Goal: Transaction & Acquisition: Purchase product/service

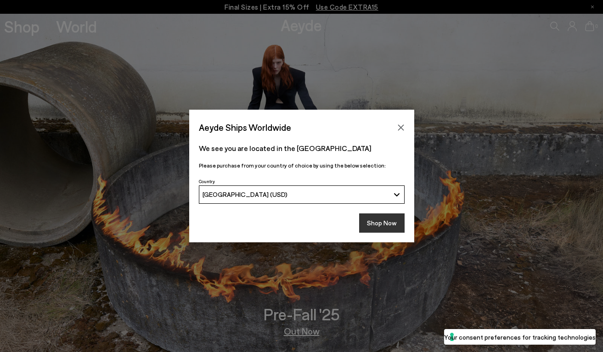
click at [374, 226] on button "Shop Now" at bounding box center [381, 222] width 45 height 19
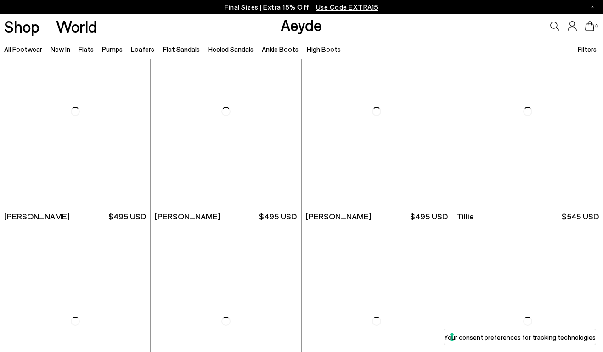
scroll to position [1511, 0]
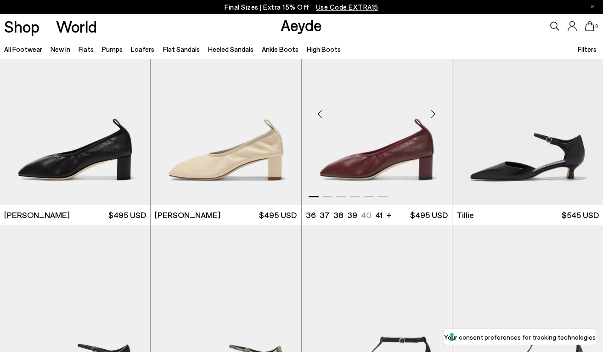
click at [431, 117] on div "Next slide" at bounding box center [434, 114] width 28 height 28
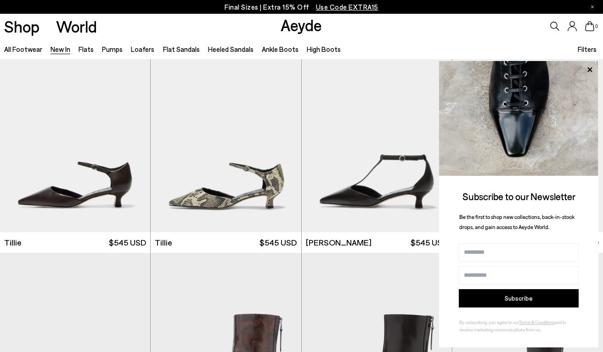
scroll to position [1670, 0]
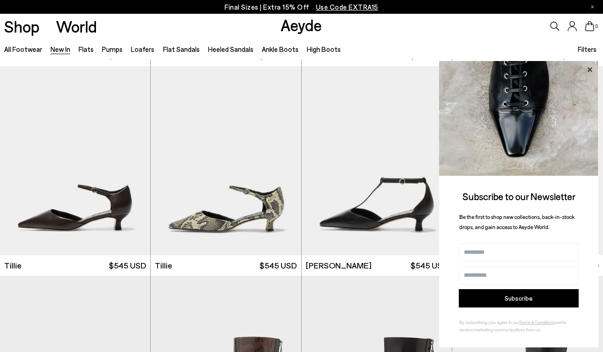
click at [589, 69] on icon at bounding box center [590, 70] width 12 height 12
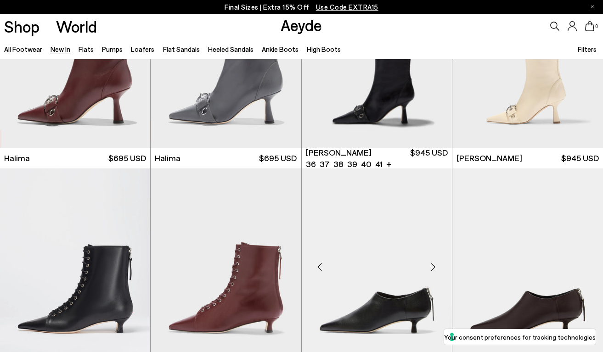
scroll to position [2855, 0]
